Goal: Transaction & Acquisition: Purchase product/service

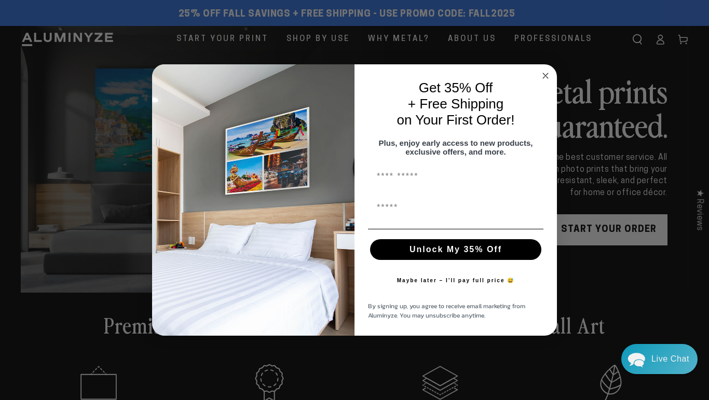
click at [548, 70] on circle "Close dialog" at bounding box center [546, 76] width 12 height 12
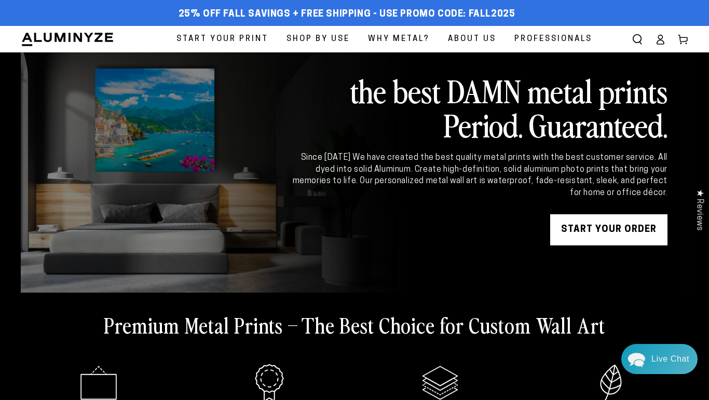
click at [550, 42] on span "Professionals" at bounding box center [553, 39] width 78 height 14
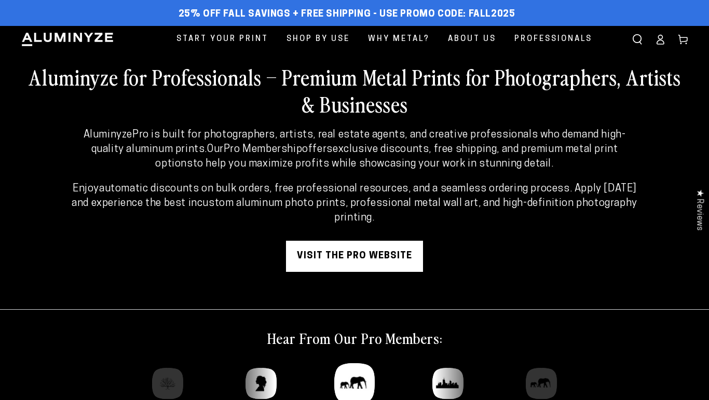
click at [360, 264] on link "visit the pro website" at bounding box center [354, 256] width 137 height 31
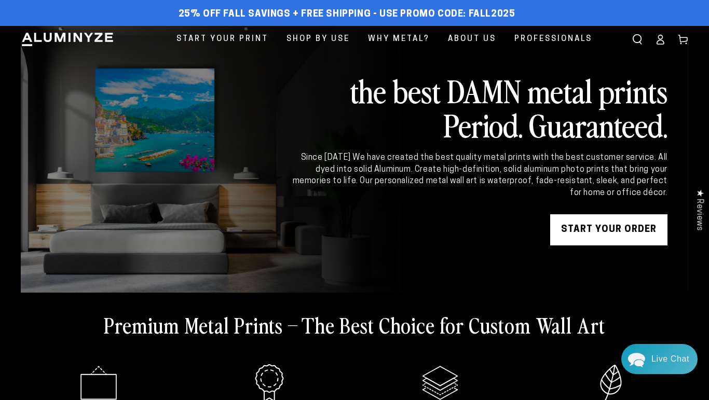
click at [655, 42] on icon at bounding box center [660, 39] width 10 height 10
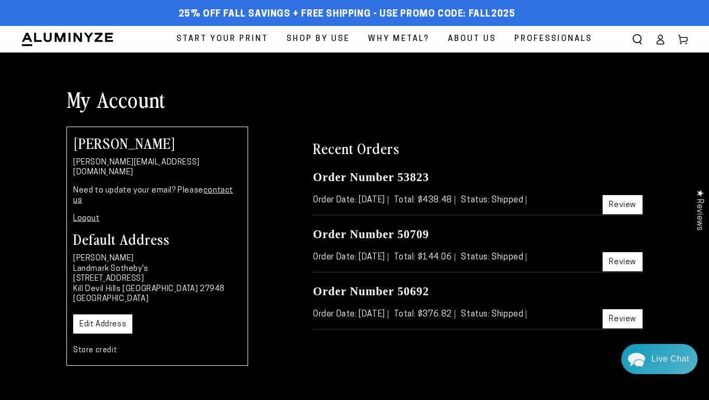
click at [631, 209] on link "Review" at bounding box center [622, 204] width 40 height 19
click at [628, 319] on link "Review" at bounding box center [622, 318] width 40 height 19
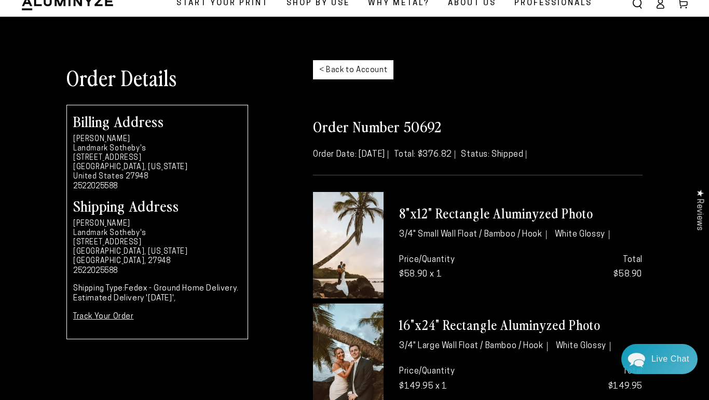
scroll to position [35, 0]
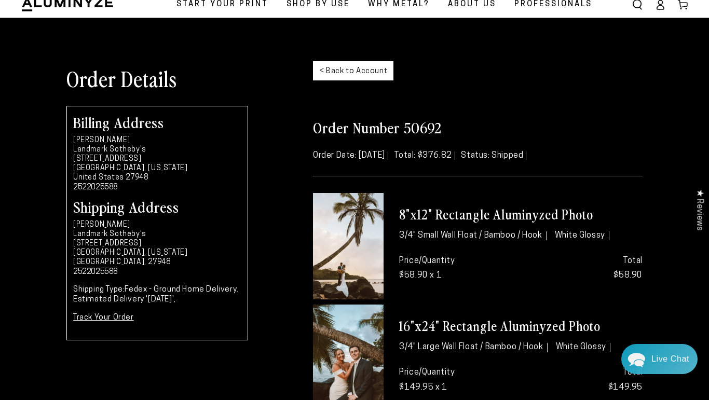
click at [236, 5] on span "Start Your Print" at bounding box center [222, 4] width 92 height 14
click at [342, 74] on link "< Back to Account" at bounding box center [353, 70] width 80 height 19
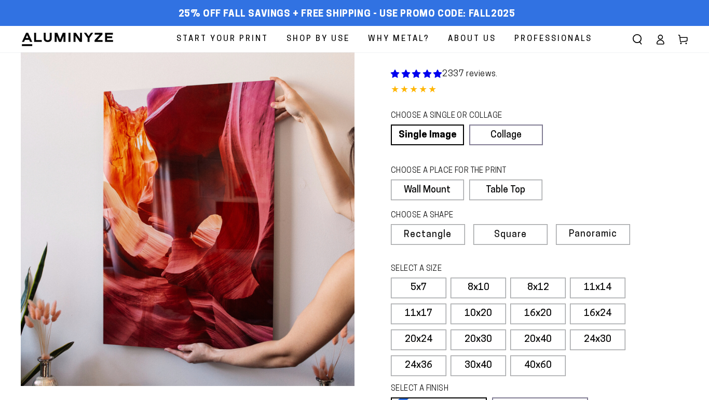
select select "**********"
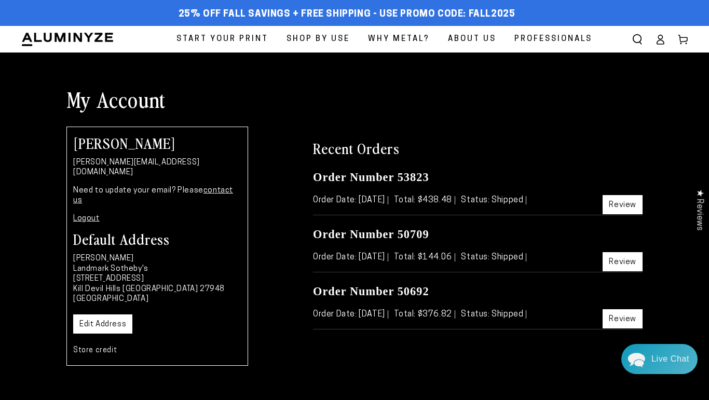
click at [631, 207] on link "Review" at bounding box center [622, 204] width 40 height 19
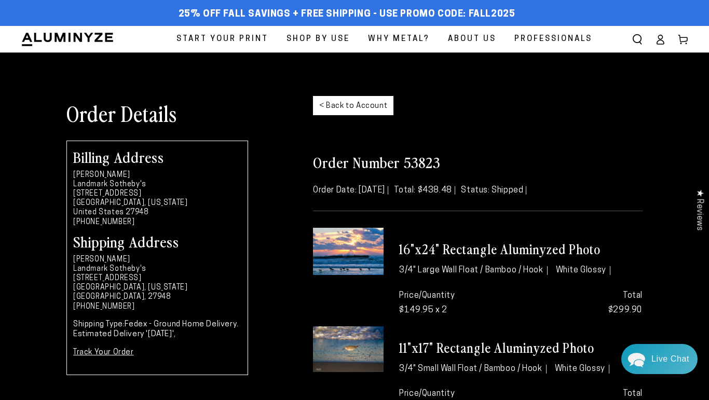
click at [386, 256] on div at bounding box center [348, 277] width 86 height 99
click at [476, 268] on li "3/4" Large Wall Float / Bamboo / Hook" at bounding box center [473, 270] width 148 height 9
click at [380, 249] on img at bounding box center [348, 251] width 71 height 47
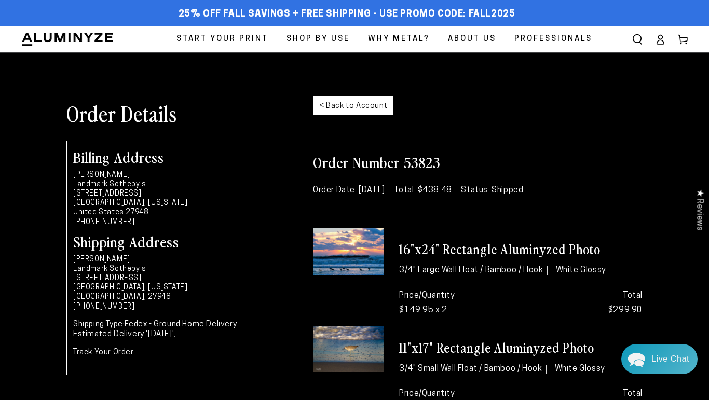
click at [426, 252] on h3 "16"x24" Rectangle Aluminyzed Photo" at bounding box center [520, 249] width 243 height 17
click at [420, 169] on h2 "Order Number 53823" at bounding box center [477, 162] width 329 height 19
click at [486, 258] on div "16"x24" Rectangle Aluminyzed Photo 3/4" Large Wall Float / Bamboo / Hook White …" at bounding box center [520, 254] width 259 height 52
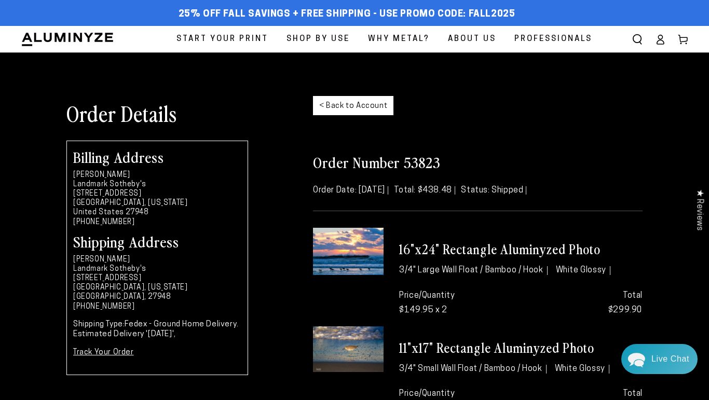
click at [347, 255] on img at bounding box center [348, 251] width 71 height 47
click at [218, 38] on span "Start Your Print" at bounding box center [222, 39] width 92 height 14
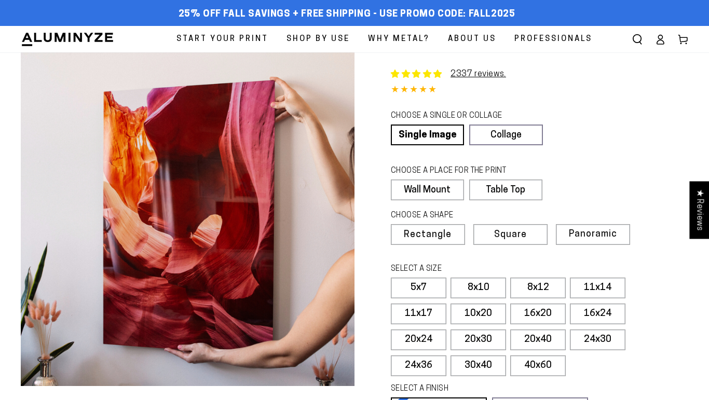
select select "**********"
click at [432, 137] on link "Single Image" at bounding box center [426, 135] width 71 height 21
click at [437, 192] on label "Wall Mount" at bounding box center [427, 190] width 73 height 21
click at [592, 312] on label "16x24" at bounding box center [598, 314] width 56 height 21
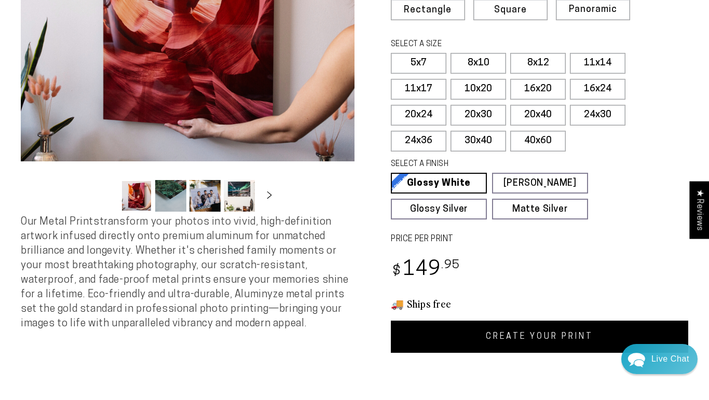
click at [513, 343] on link "CREATE YOUR PRINT" at bounding box center [539, 337] width 297 height 32
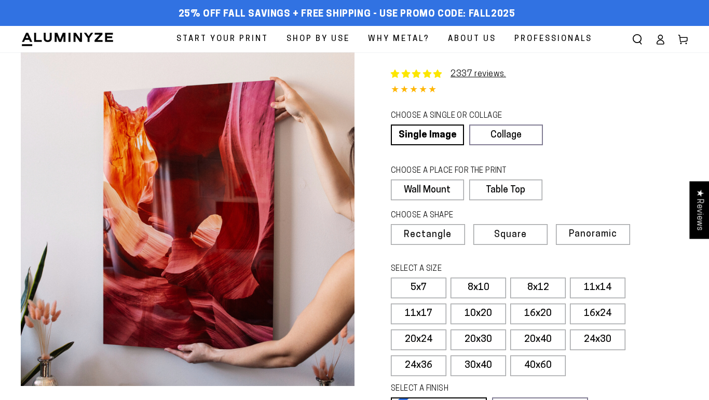
select select "**********"
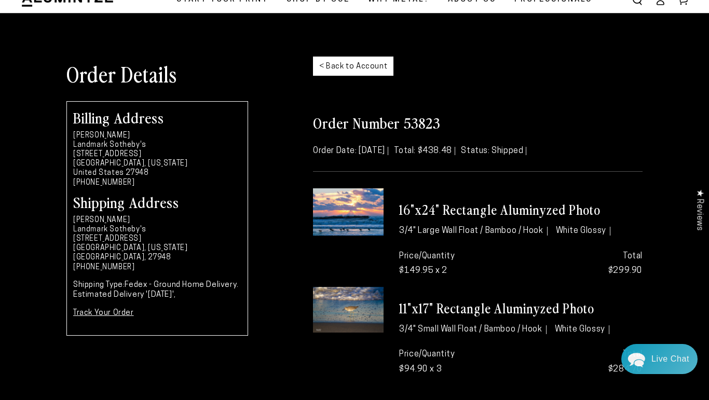
scroll to position [38, 0]
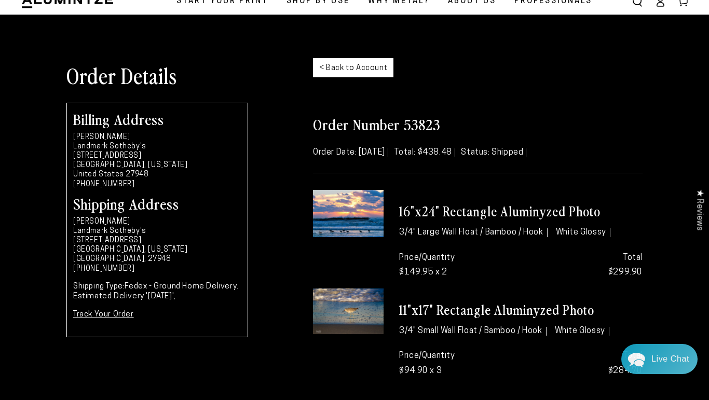
click at [339, 212] on img at bounding box center [348, 213] width 71 height 47
click at [354, 207] on img at bounding box center [348, 213] width 71 height 47
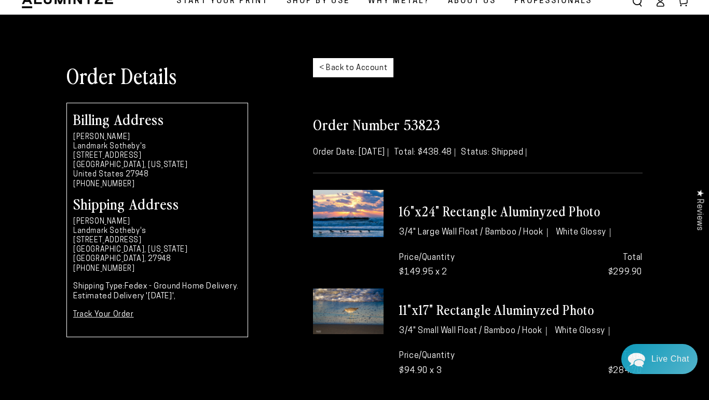
click at [357, 69] on link "< Back to Account" at bounding box center [353, 67] width 80 height 19
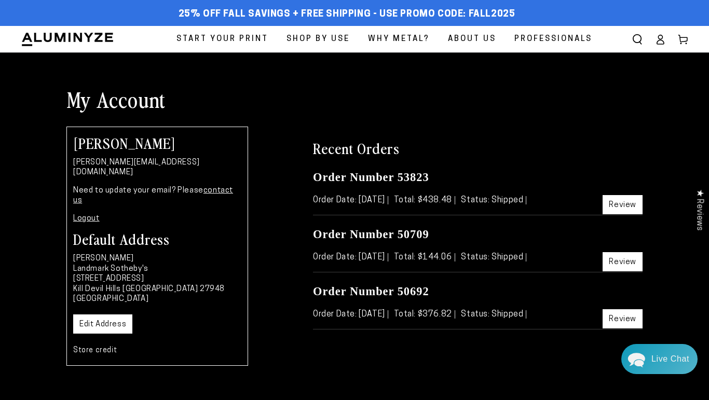
click at [685, 39] on icon at bounding box center [683, 39] width 10 height 10
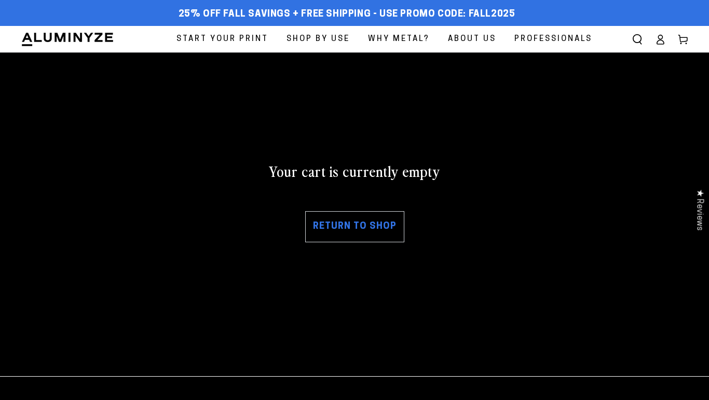
click at [362, 229] on link "Return to shop" at bounding box center [354, 226] width 99 height 31
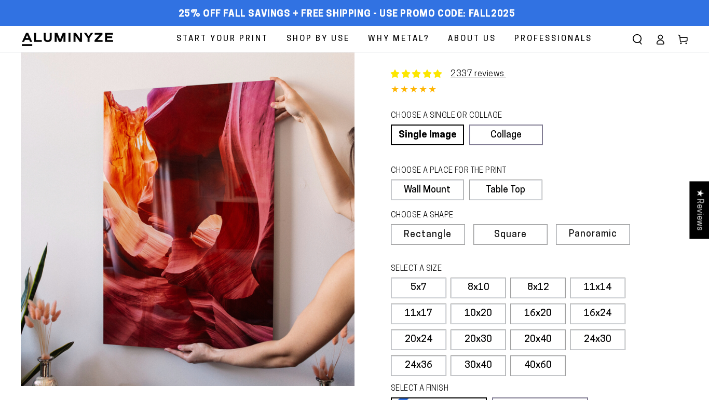
select select "**********"
click at [588, 313] on label "16x24" at bounding box center [598, 314] width 56 height 21
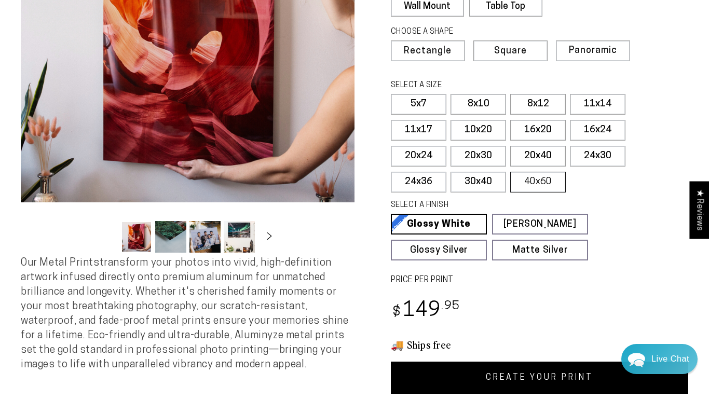
scroll to position [184, 0]
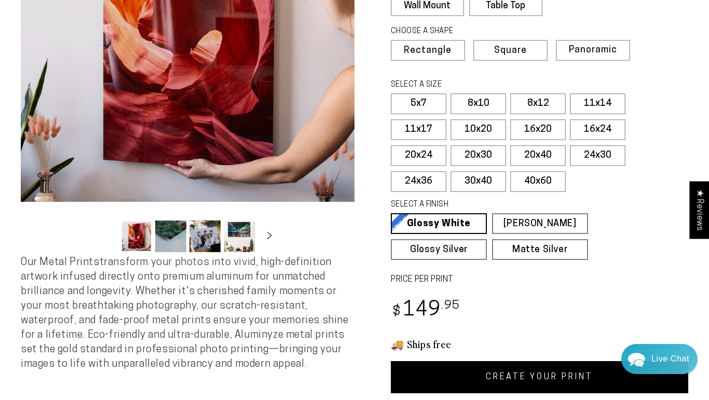
click at [526, 376] on link "CREATE YOUR PRINT" at bounding box center [539, 377] width 297 height 32
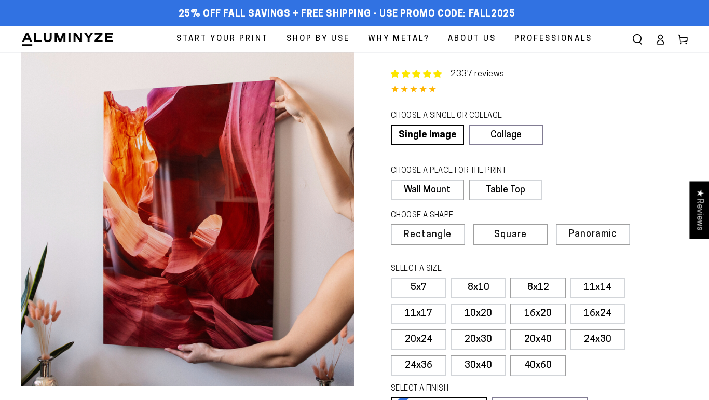
select select "**********"
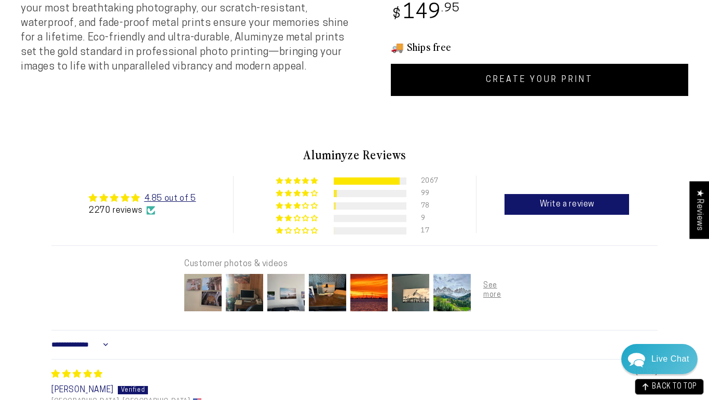
scroll to position [491, 0]
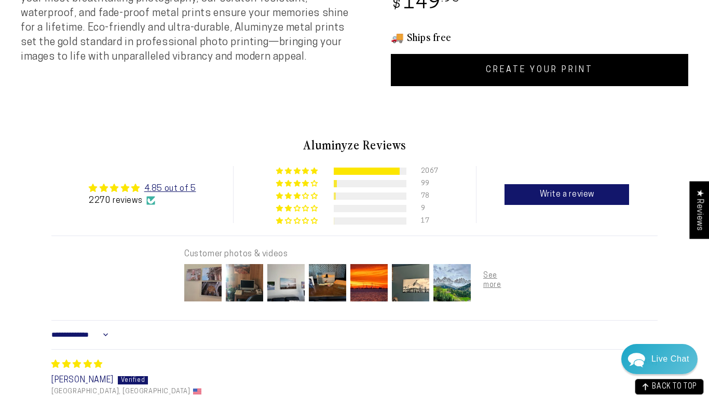
click at [538, 73] on link "CREATE YOUR PRINT" at bounding box center [539, 70] width 297 height 32
